Goal: Information Seeking & Learning: Learn about a topic

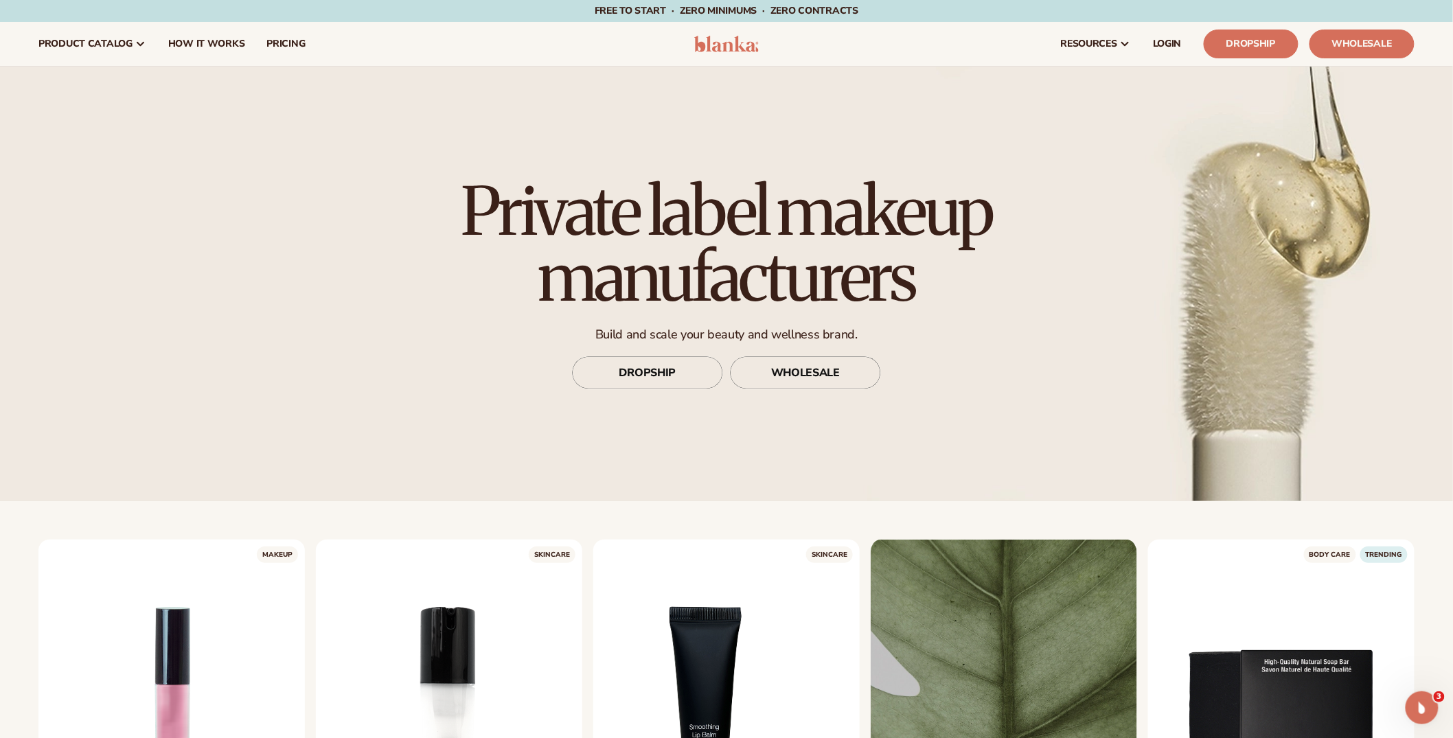
click at [589, 281] on h1 "Private label makeup manufacturers" at bounding box center [726, 245] width 611 height 132
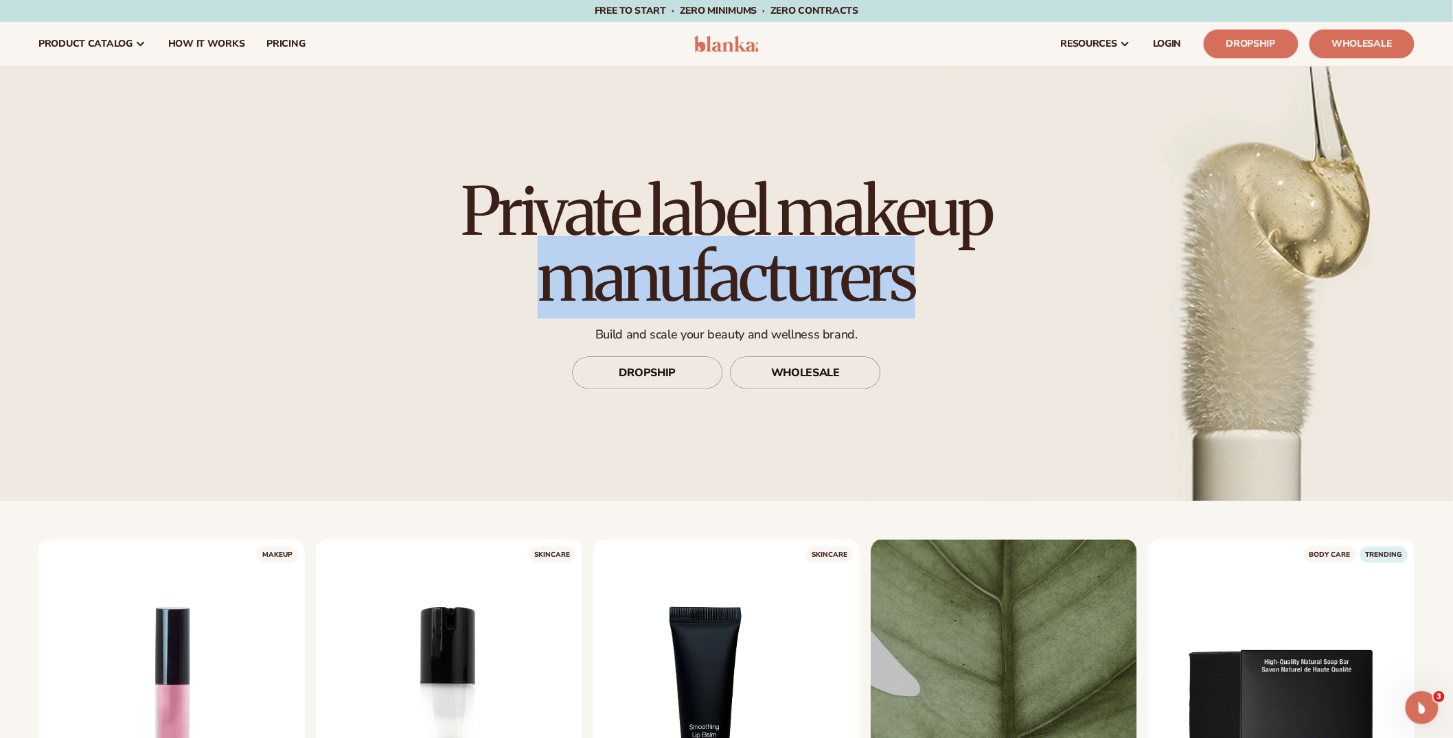
click at [589, 281] on h1 "Private label makeup manufacturers" at bounding box center [726, 245] width 611 height 132
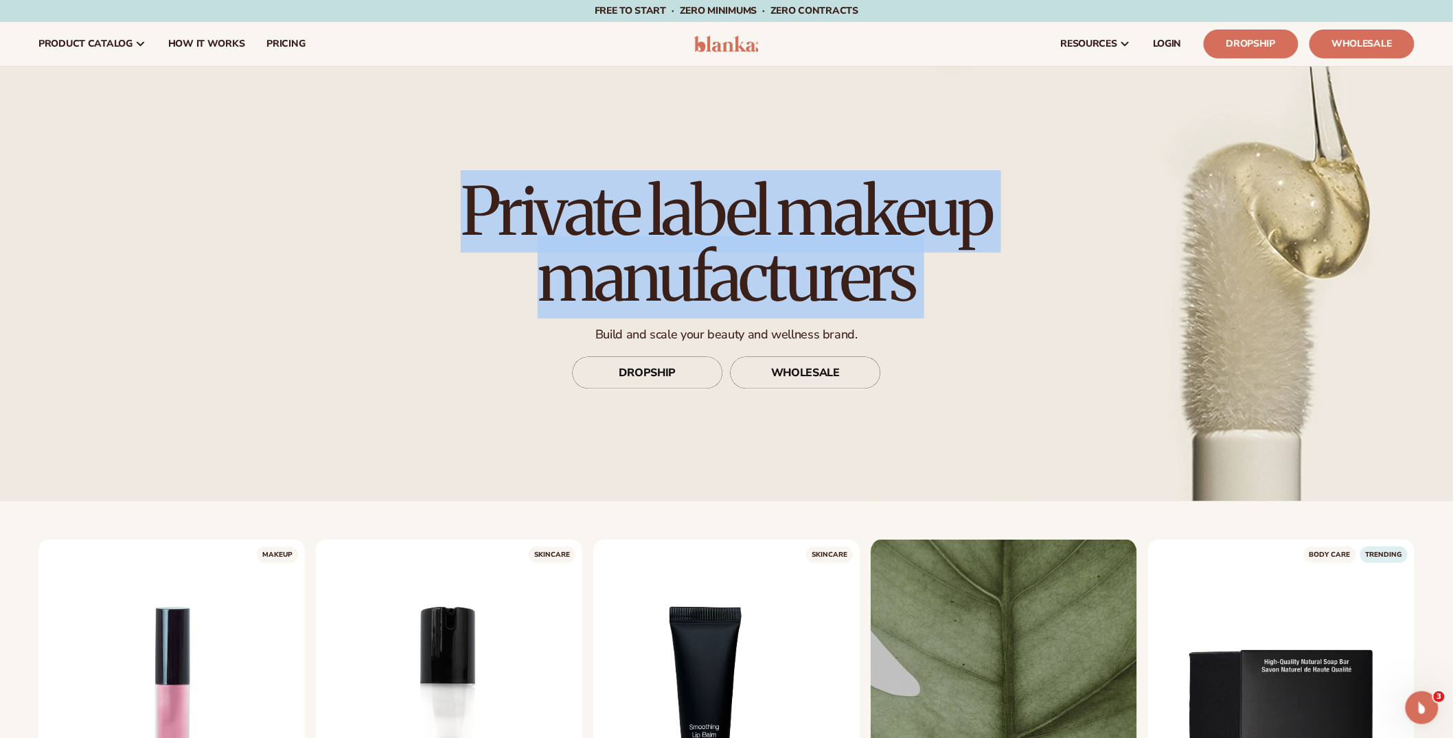
click at [622, 268] on h1 "Private label makeup manufacturers" at bounding box center [726, 245] width 611 height 132
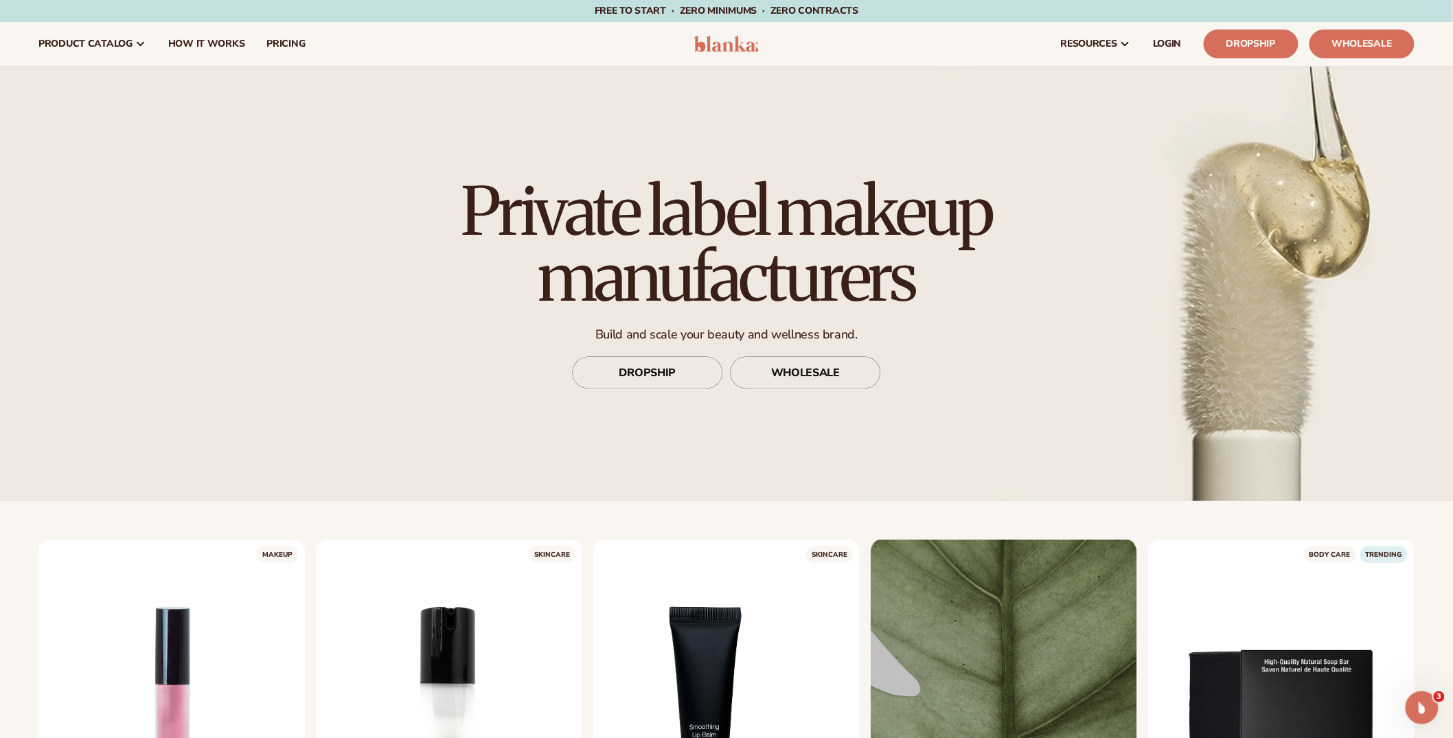
click at [668, 241] on h1 "Private label makeup manufacturers" at bounding box center [726, 245] width 611 height 132
click at [648, 226] on h1 "Private label makeup manufacturers" at bounding box center [726, 245] width 611 height 132
click at [659, 223] on h1 "Private label makeup manufacturers" at bounding box center [726, 245] width 611 height 132
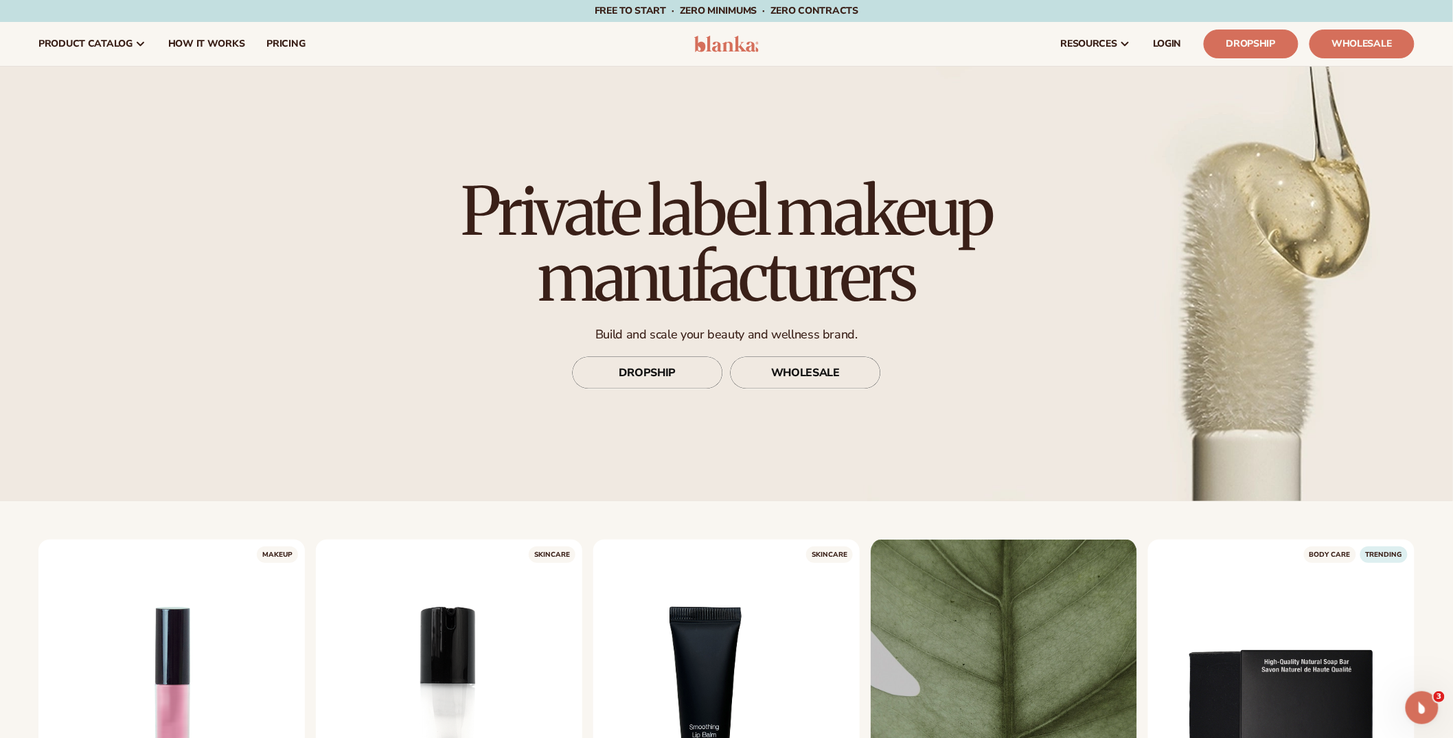
click at [659, 223] on h1 "Private label makeup manufacturers" at bounding box center [726, 245] width 611 height 132
click at [613, 244] on h1 "Private label makeup manufacturers" at bounding box center [726, 245] width 611 height 132
click at [703, 222] on h1 "Private label makeup manufacturers" at bounding box center [726, 245] width 611 height 132
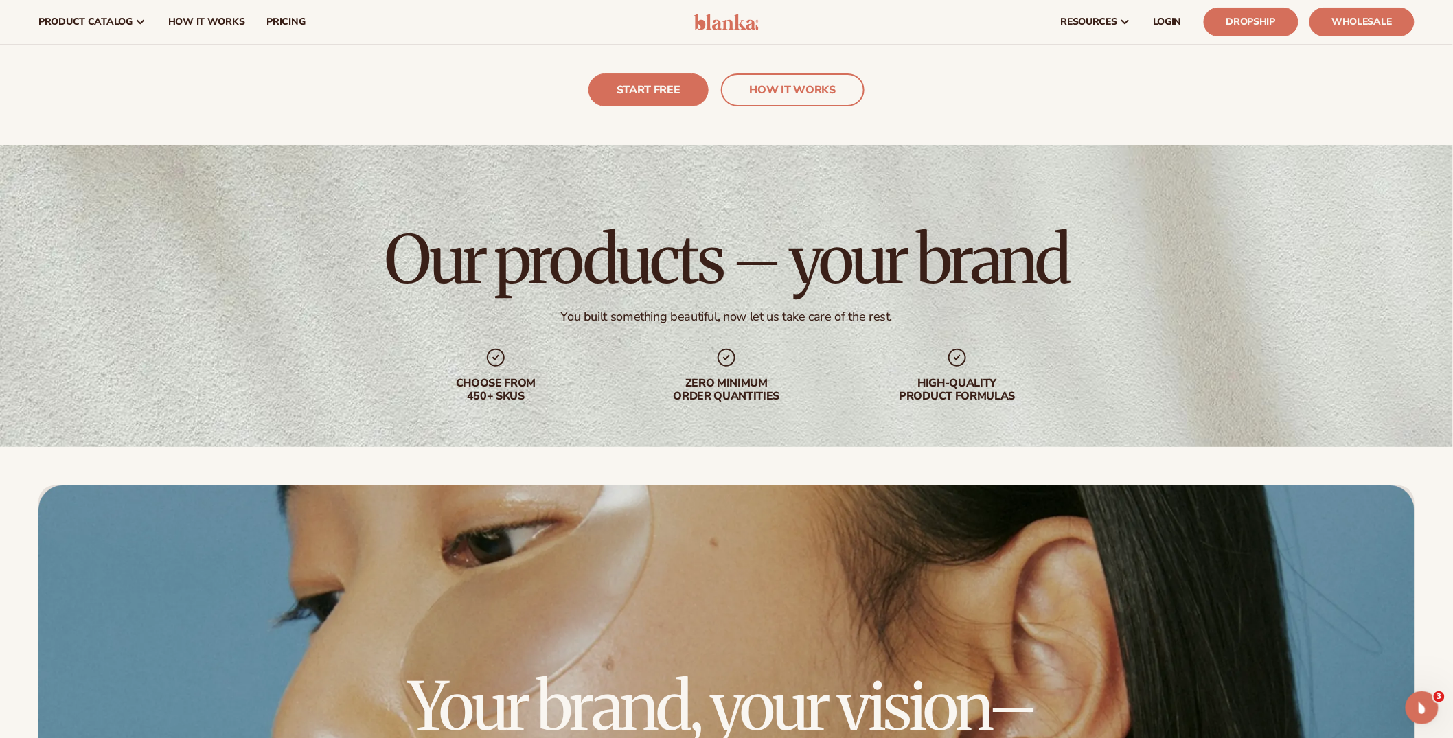
scroll to position [4456, 0]
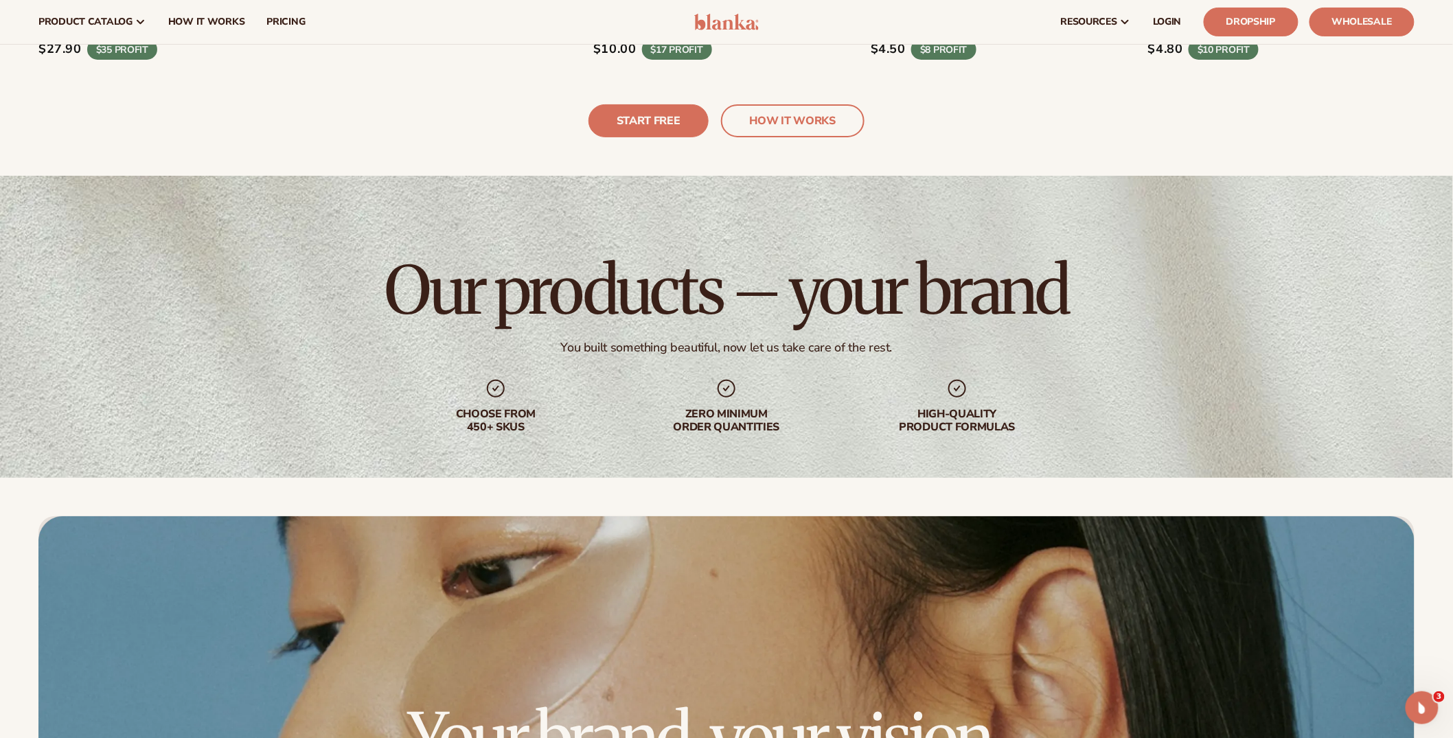
click at [624, 311] on h2 "Our products – your brand" at bounding box center [727, 291] width 684 height 66
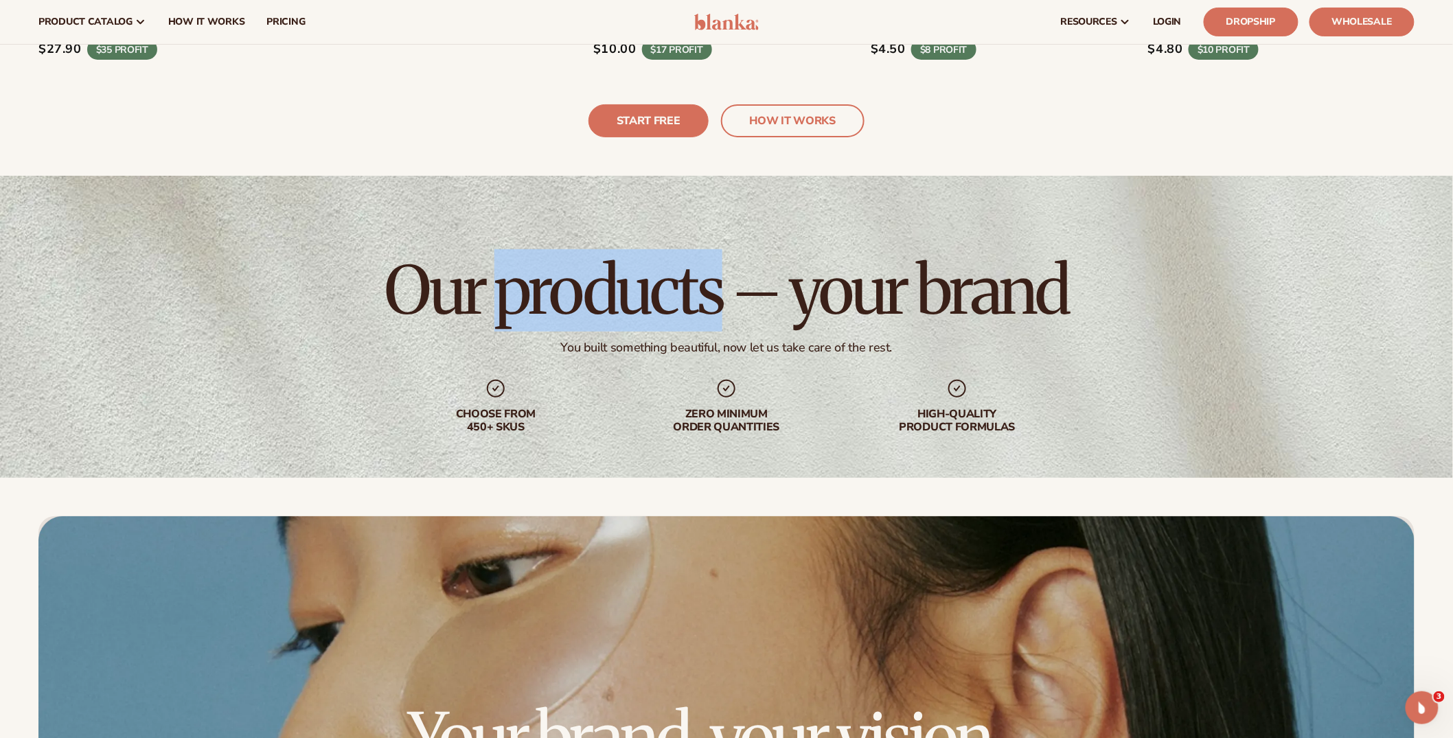
click at [733, 291] on h2 "Our products – your brand" at bounding box center [727, 291] width 684 height 66
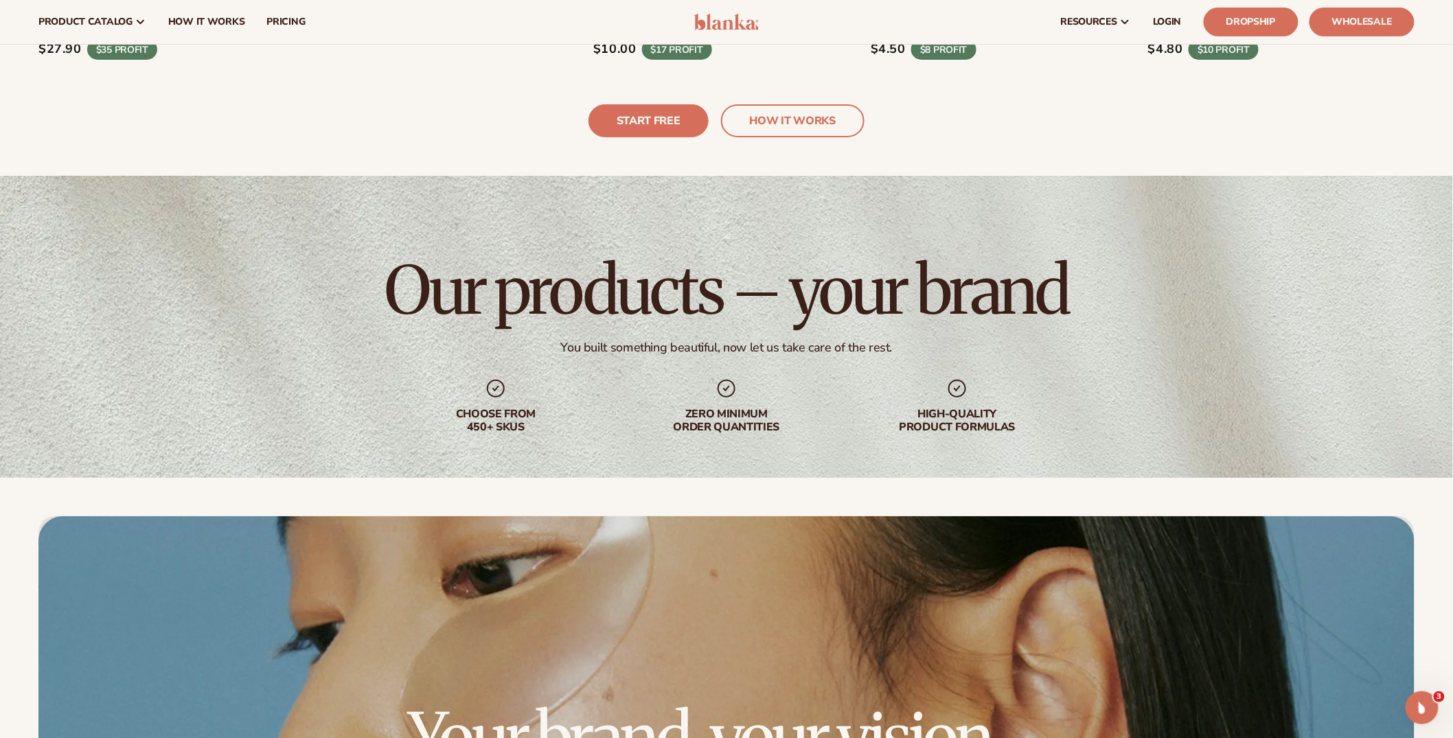
click at [733, 291] on h2 "Our products – your brand" at bounding box center [727, 291] width 684 height 66
click at [773, 290] on h2 "Our products – your brand" at bounding box center [727, 291] width 684 height 66
click at [716, 378] on icon at bounding box center [727, 389] width 22 height 22
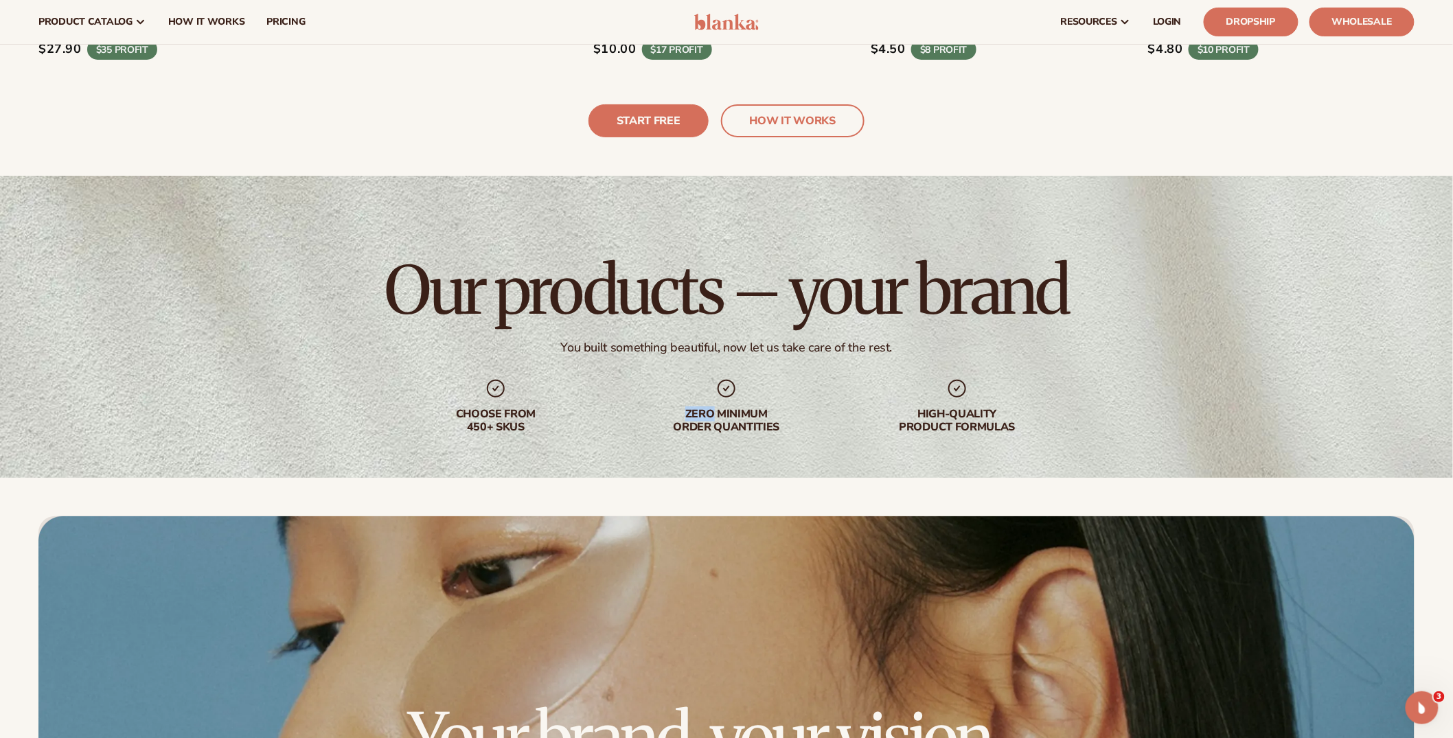
click at [705, 400] on div "Zero minimum order quantities" at bounding box center [727, 406] width 176 height 56
click at [696, 431] on div "Zero minimum order quantities" at bounding box center [727, 421] width 176 height 26
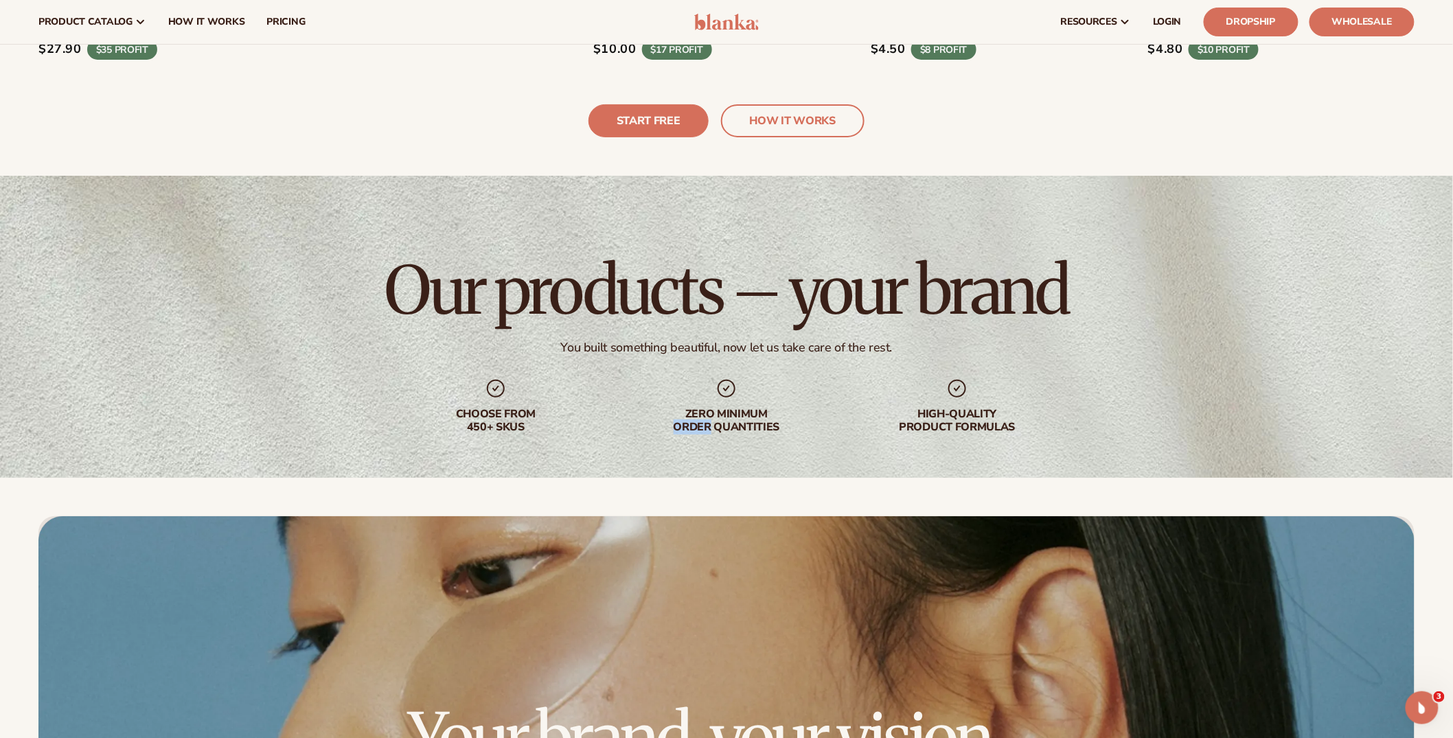
click at [696, 431] on div "Zero minimum order quantities" at bounding box center [727, 421] width 176 height 26
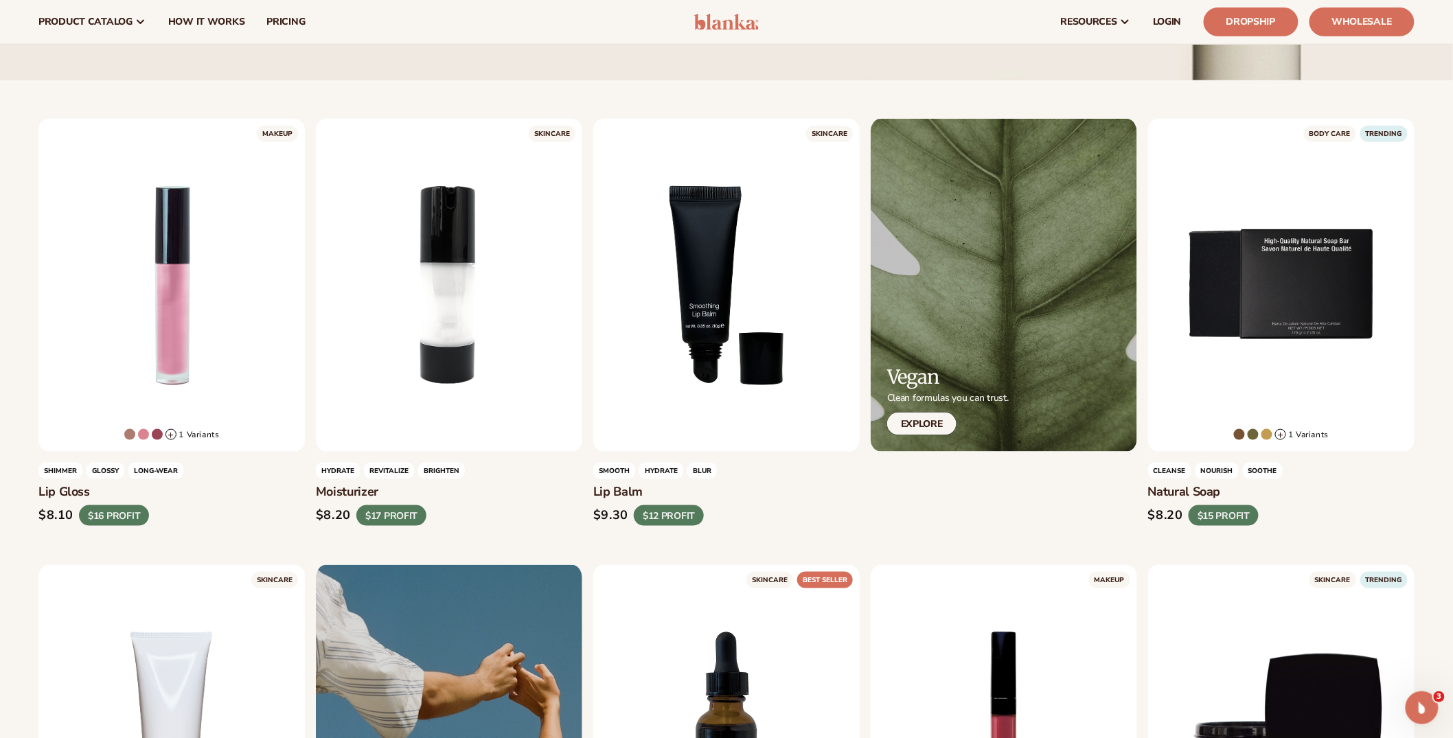
scroll to position [591, 0]
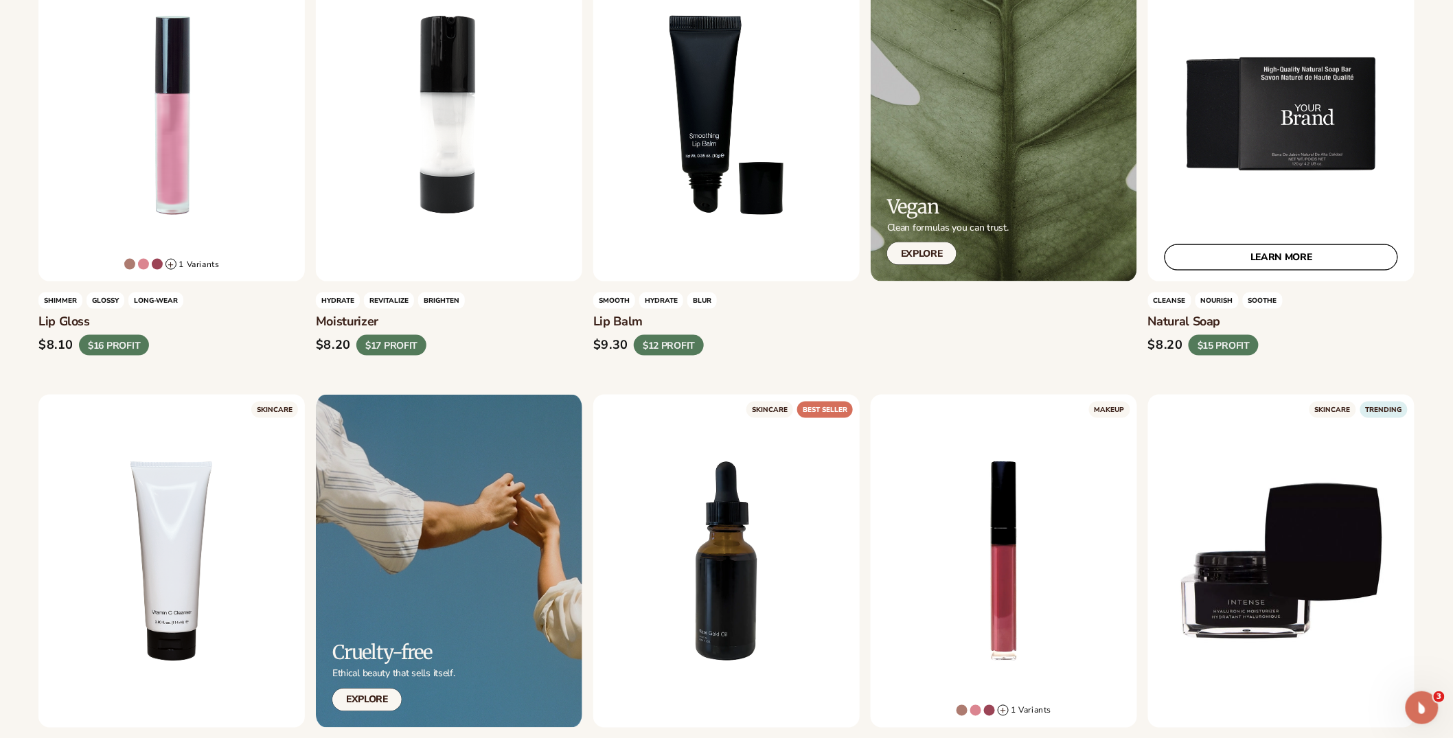
click at [1308, 257] on link "LEARN MORE" at bounding box center [1281, 257] width 233 height 26
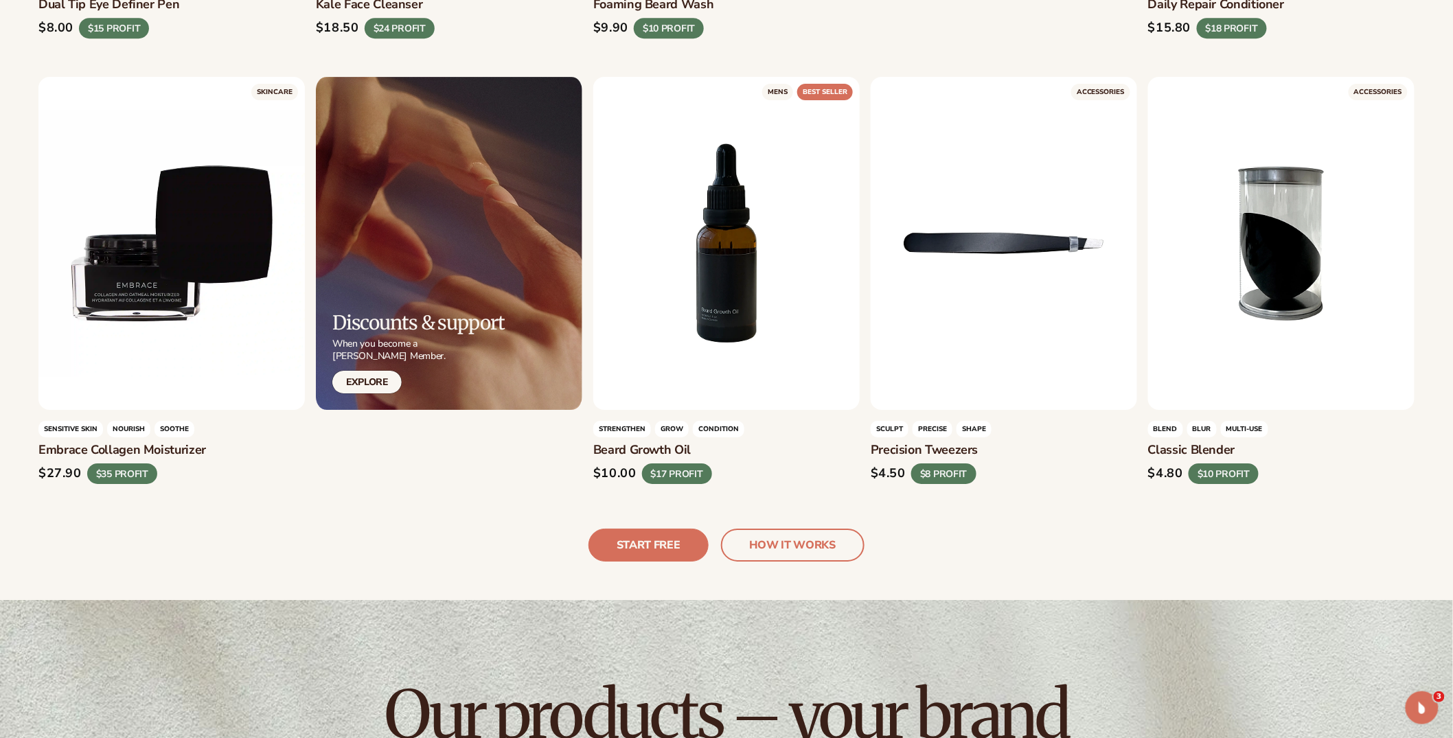
scroll to position [4487, 0]
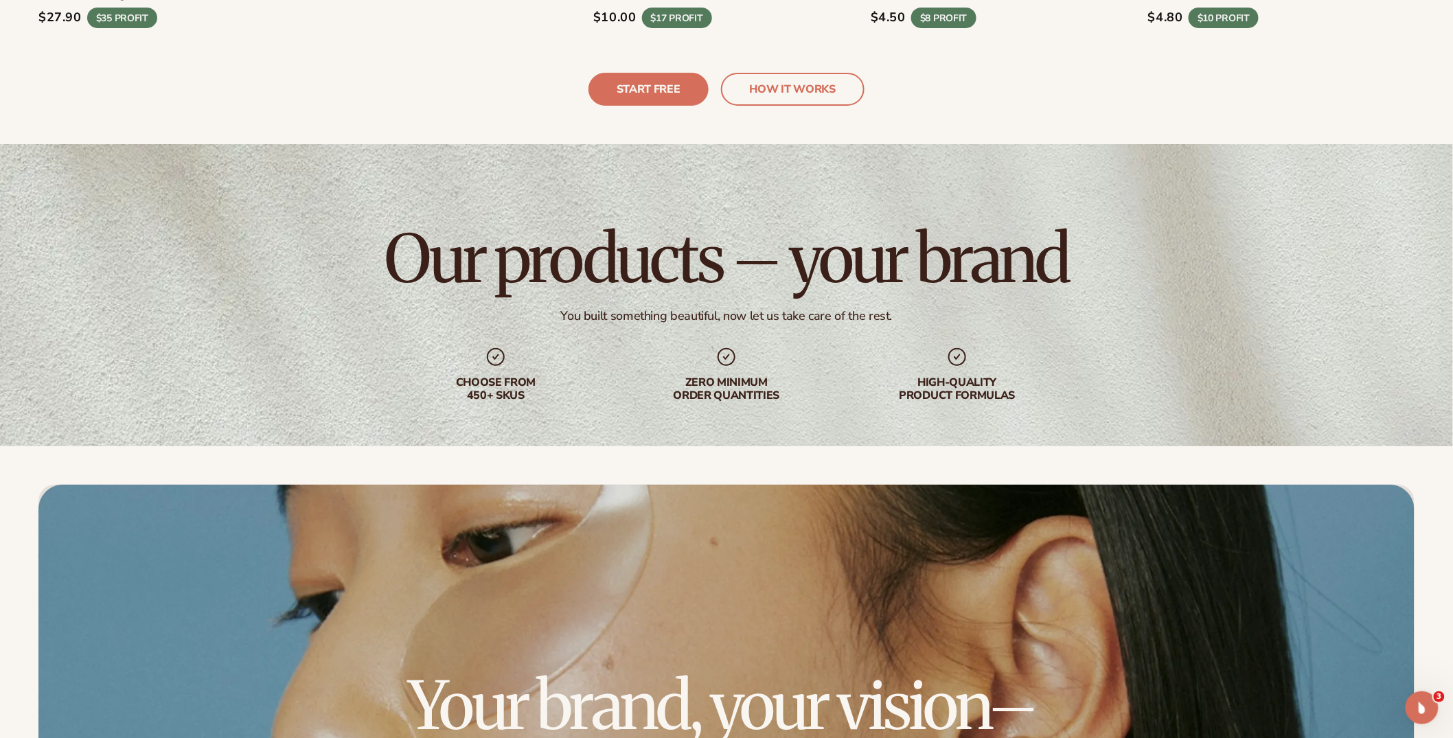
click at [676, 306] on div "Our products – your brand You built something beautiful, now let us take care o…" at bounding box center [726, 314] width 1453 height 341
click at [751, 308] on div "You built something beautiful, now let us take care of the rest." at bounding box center [727, 316] width 332 height 16
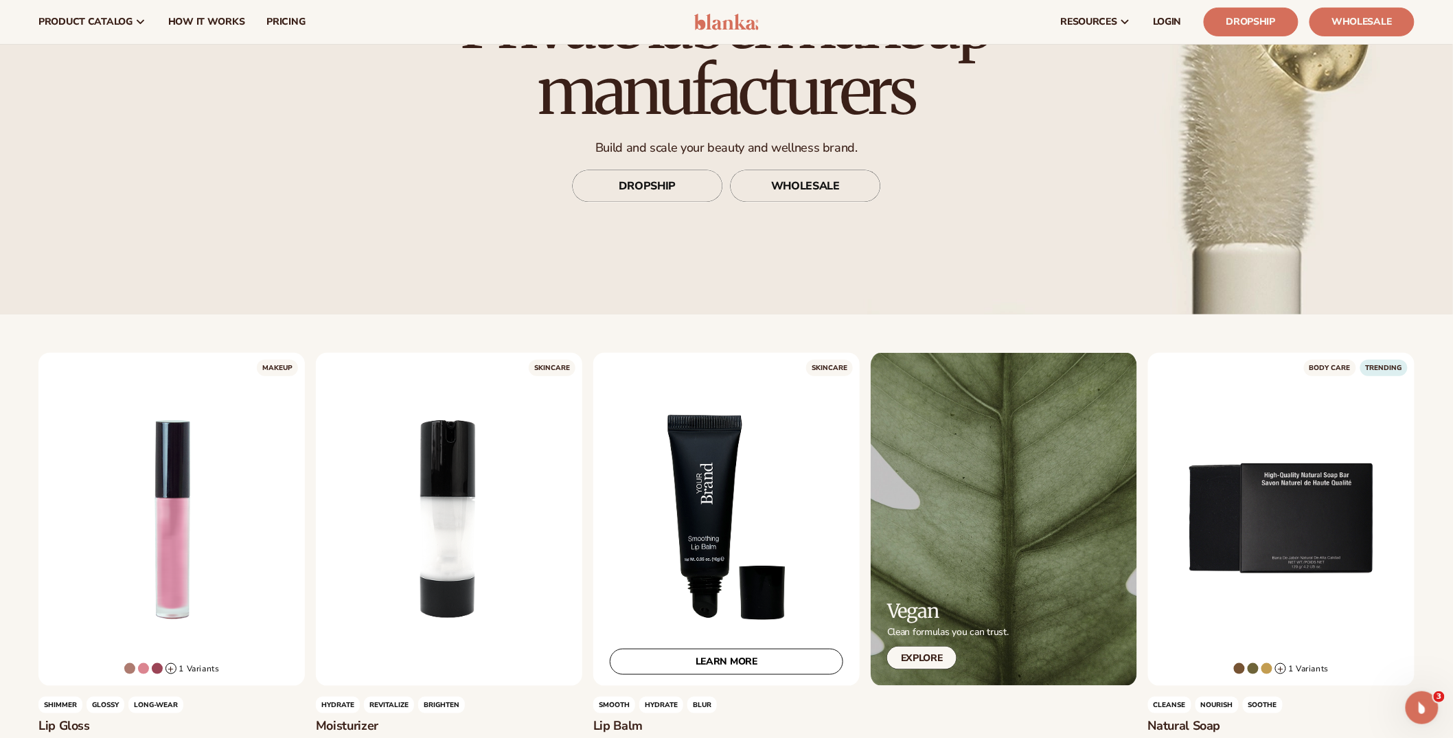
scroll to position [292, 0]
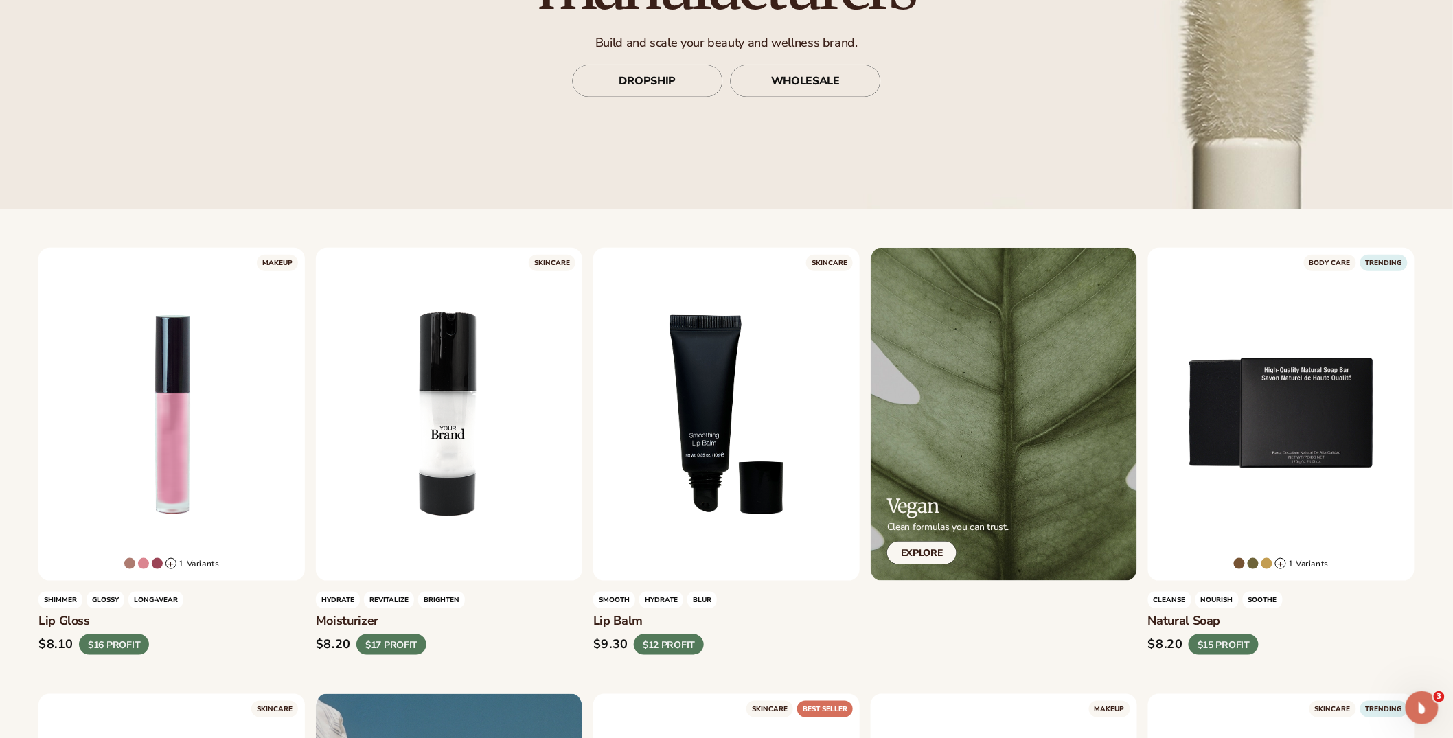
click at [516, 599] on div "HYDRATE REVITALIZE BRIGHTEN" at bounding box center [449, 600] width 266 height 16
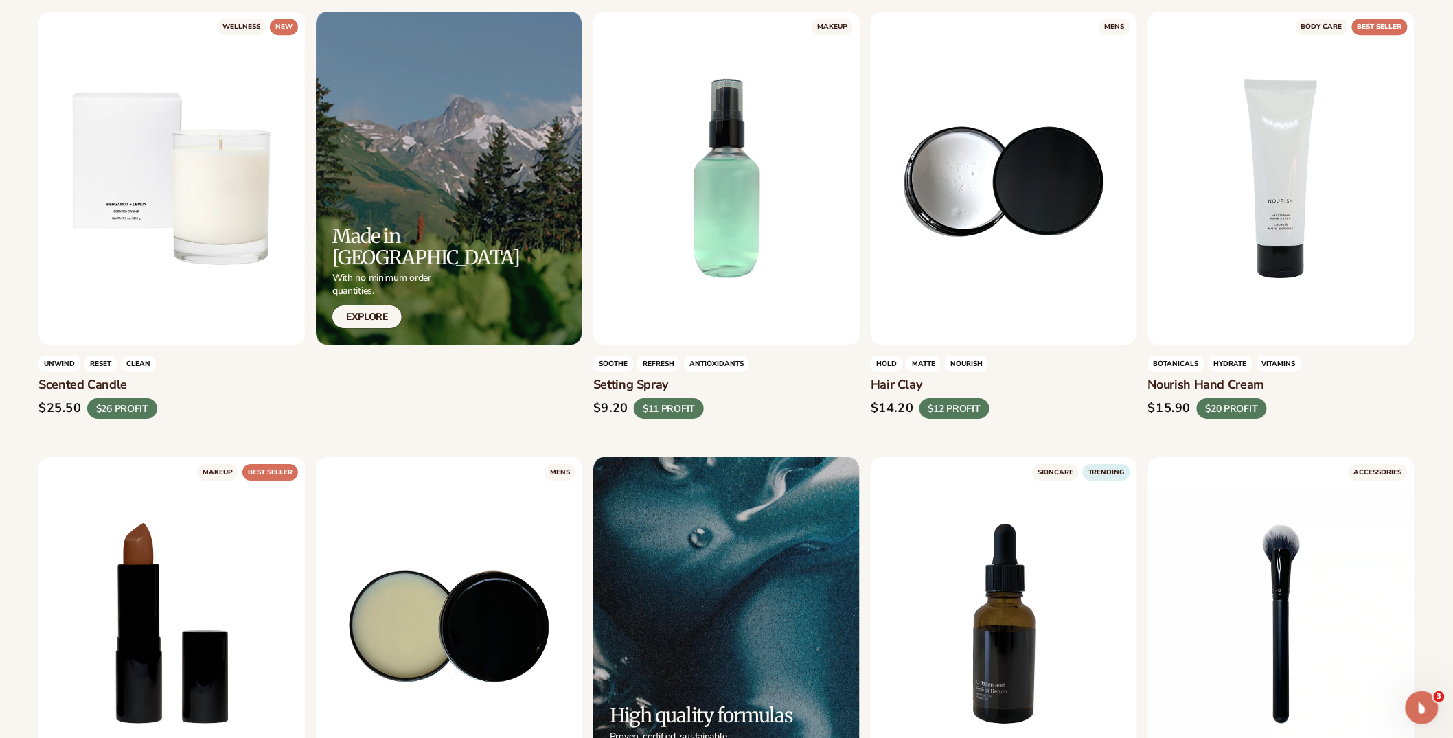
scroll to position [2163, 0]
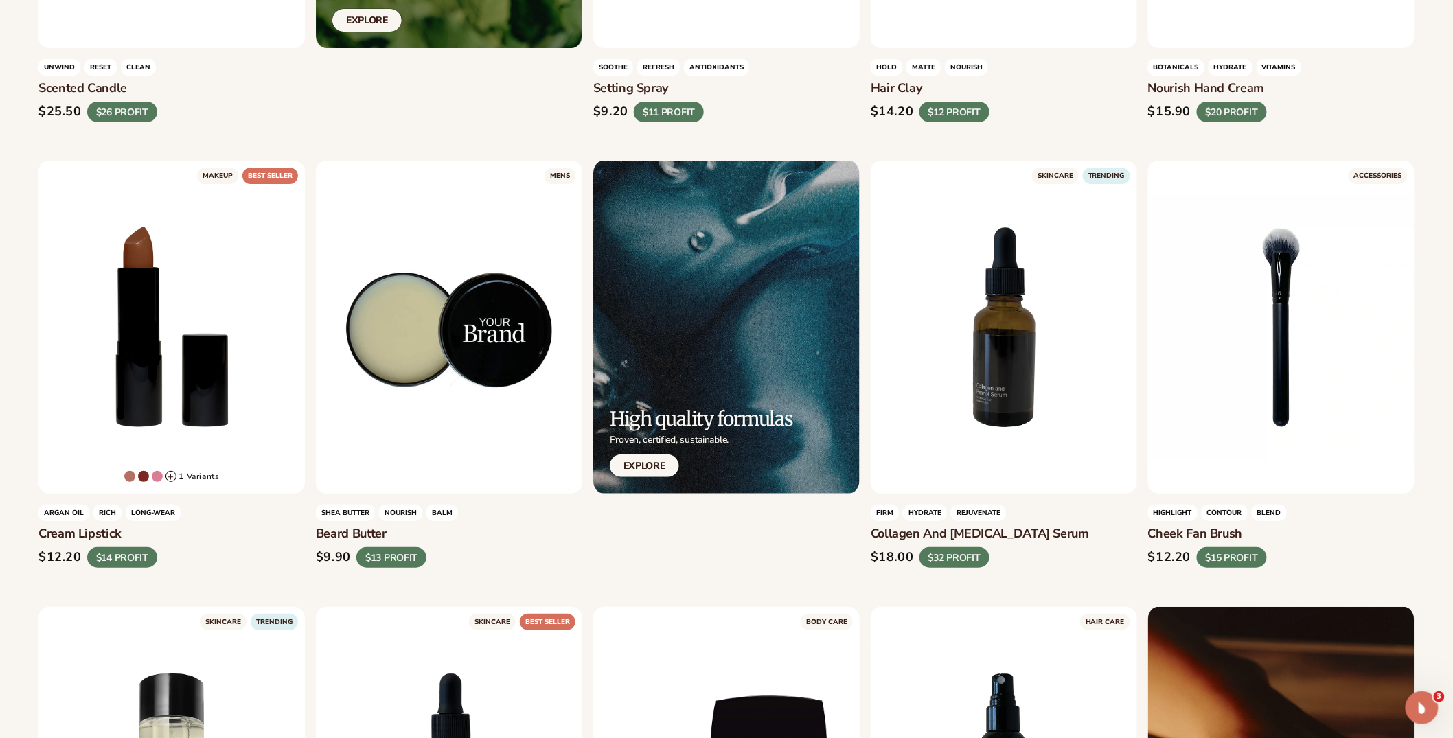
click at [528, 561] on div "$9.90 $13 PROFIT" at bounding box center [449, 557] width 266 height 21
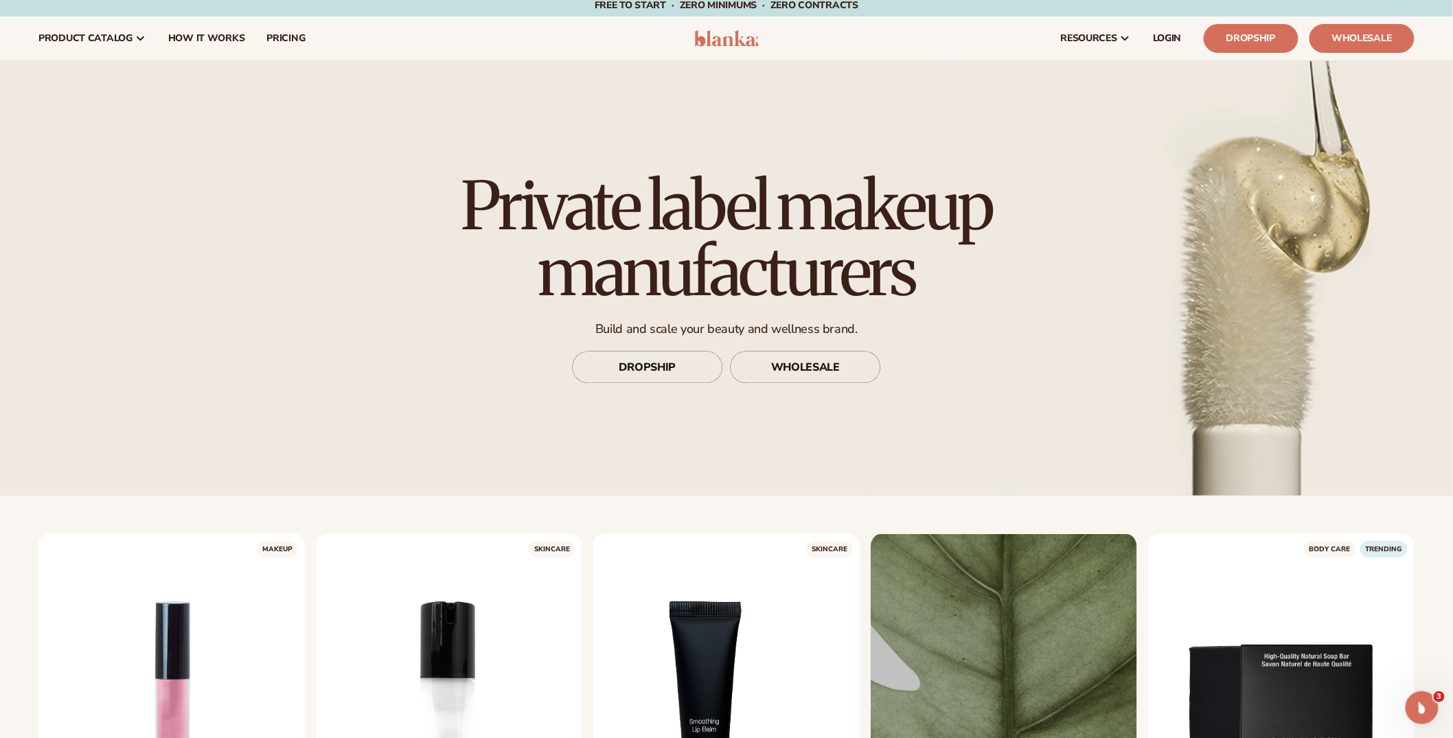
scroll to position [0, 0]
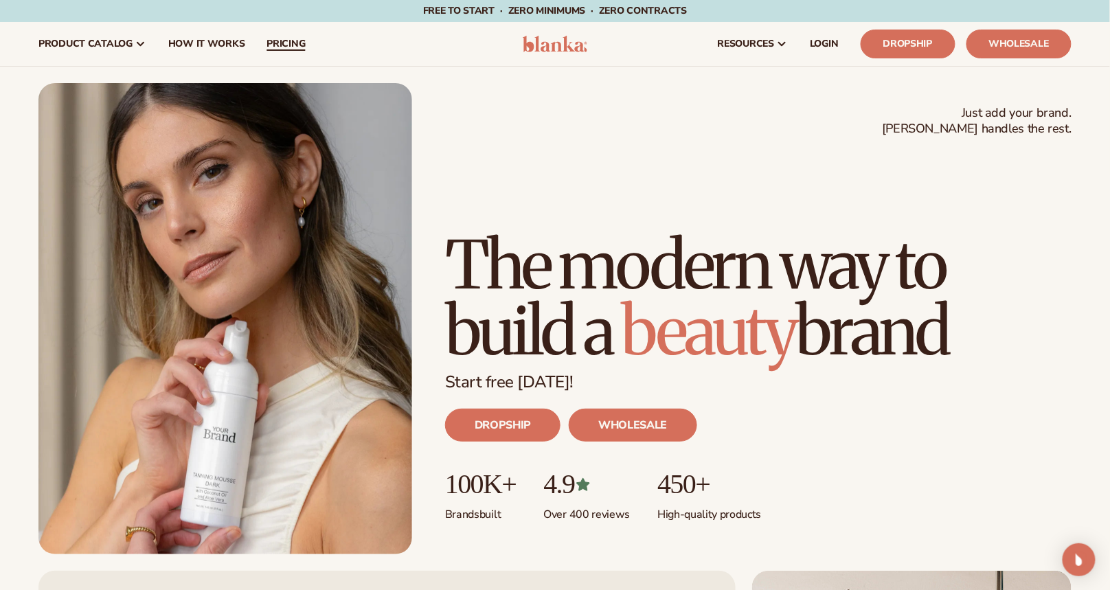
click at [297, 41] on span "pricing" at bounding box center [285, 43] width 38 height 11
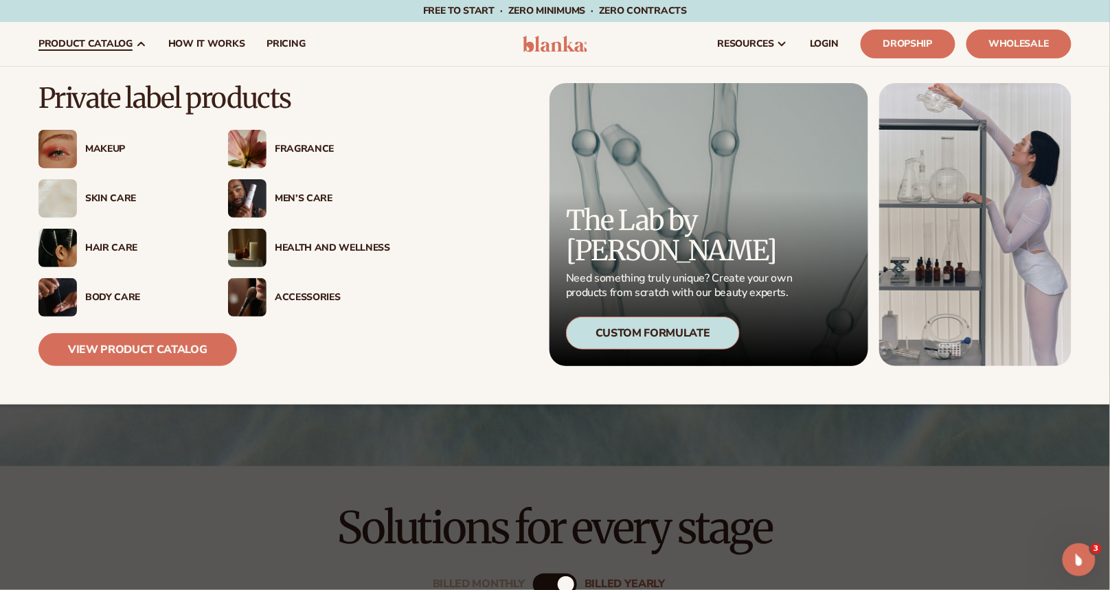
click at [97, 41] on span "product catalog" at bounding box center [85, 43] width 94 height 11
click at [130, 347] on link "View Product Catalog" at bounding box center [137, 349] width 198 height 33
